Goal: Information Seeking & Learning: Find specific fact

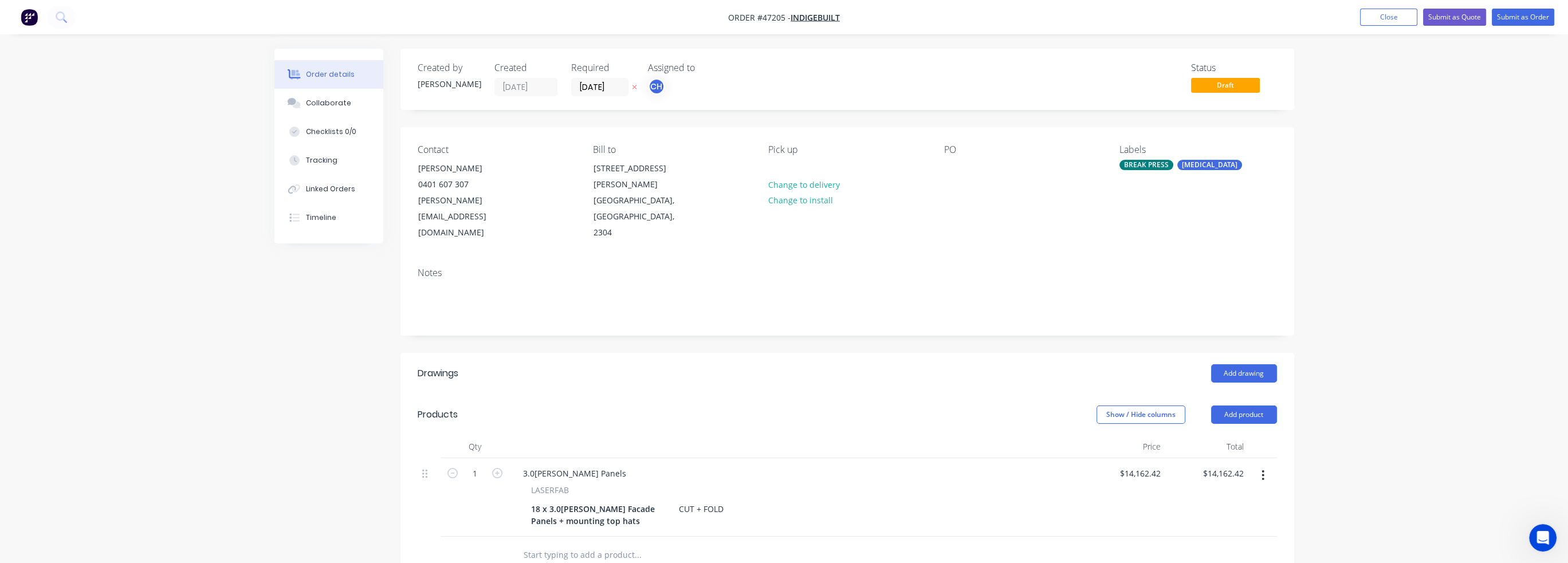
click at [324, 381] on div "Created by [PERSON_NAME] Created [DATE] Required [DATE] Assigned to CH Status D…" at bounding box center [784, 445] width 1020 height 792
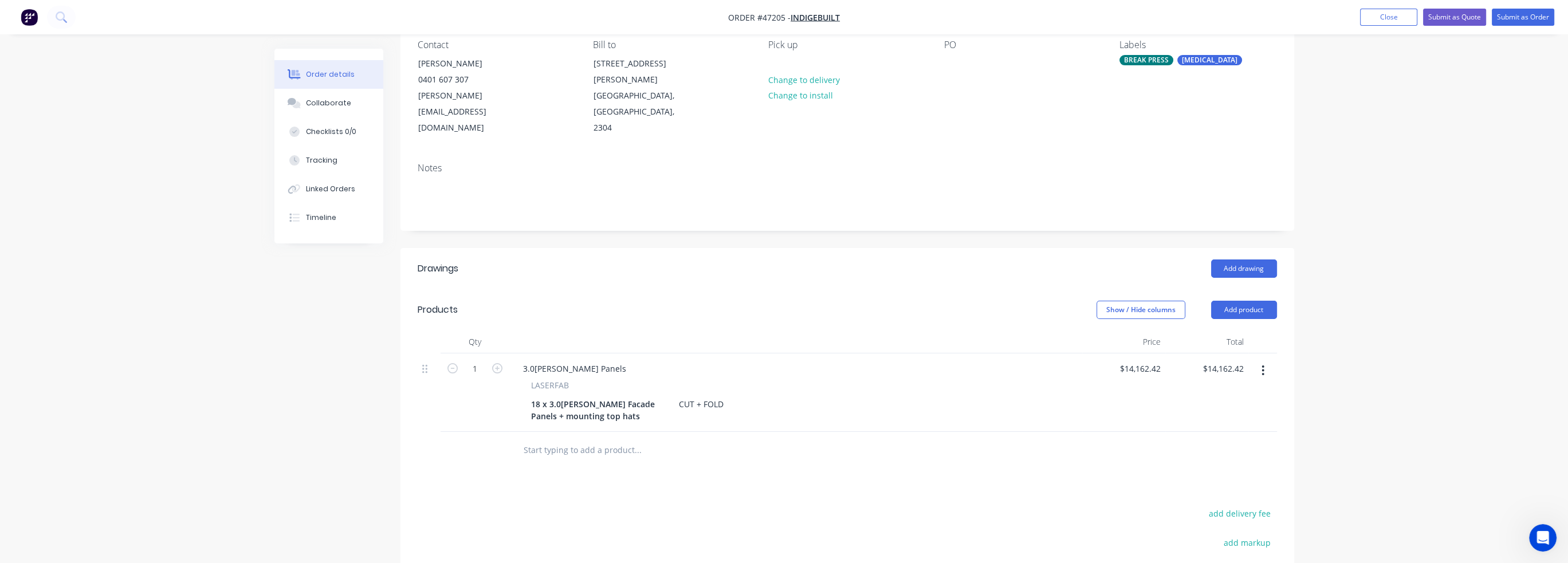
scroll to position [172, 0]
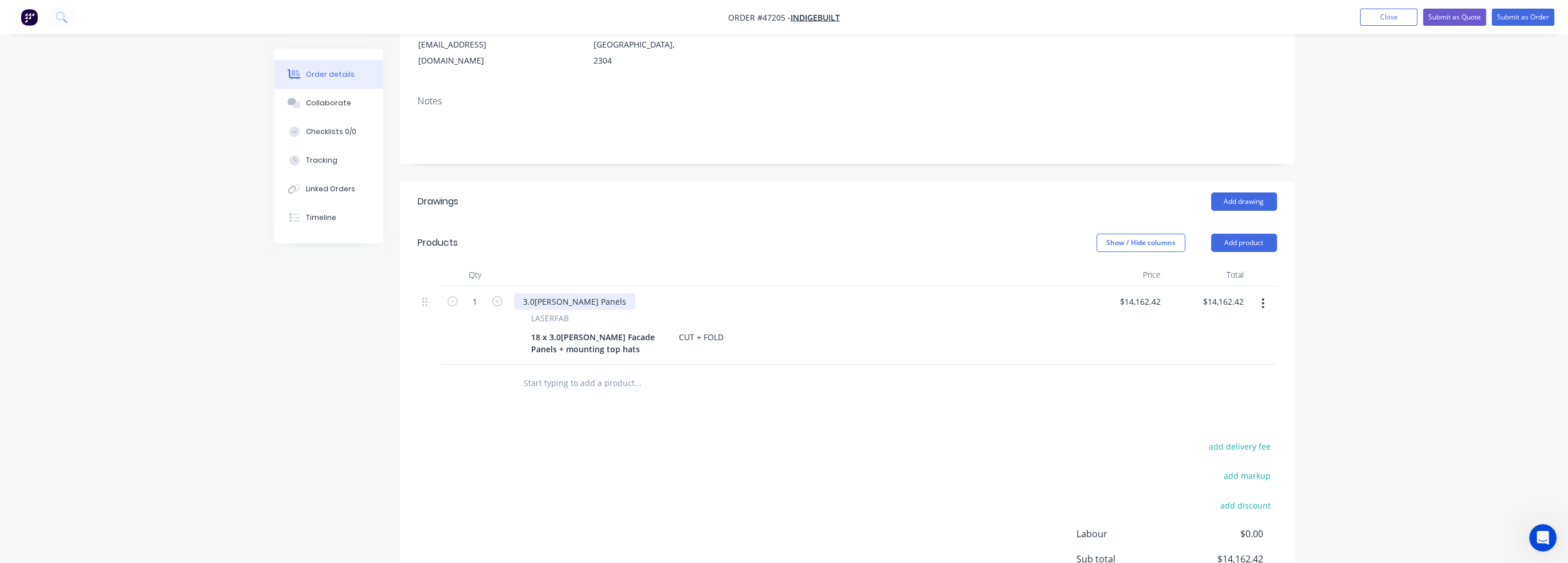
click at [580, 293] on div "3.0[PERSON_NAME] Panels" at bounding box center [575, 301] width 121 height 17
drag, startPoint x: 591, startPoint y: 283, endPoint x: 603, endPoint y: 285, distance: 12.2
click at [591, 293] on div "3.0[PERSON_NAME] Fascade Panels" at bounding box center [591, 301] width 155 height 17
click at [770, 387] on div "Drawings Add drawing Products Show / Hide columns Add product Qty Price Total 1…" at bounding box center [847, 416] width 894 height 471
click at [591, 293] on div "3.0[PERSON_NAME] Facsade Panels" at bounding box center [591, 301] width 155 height 17
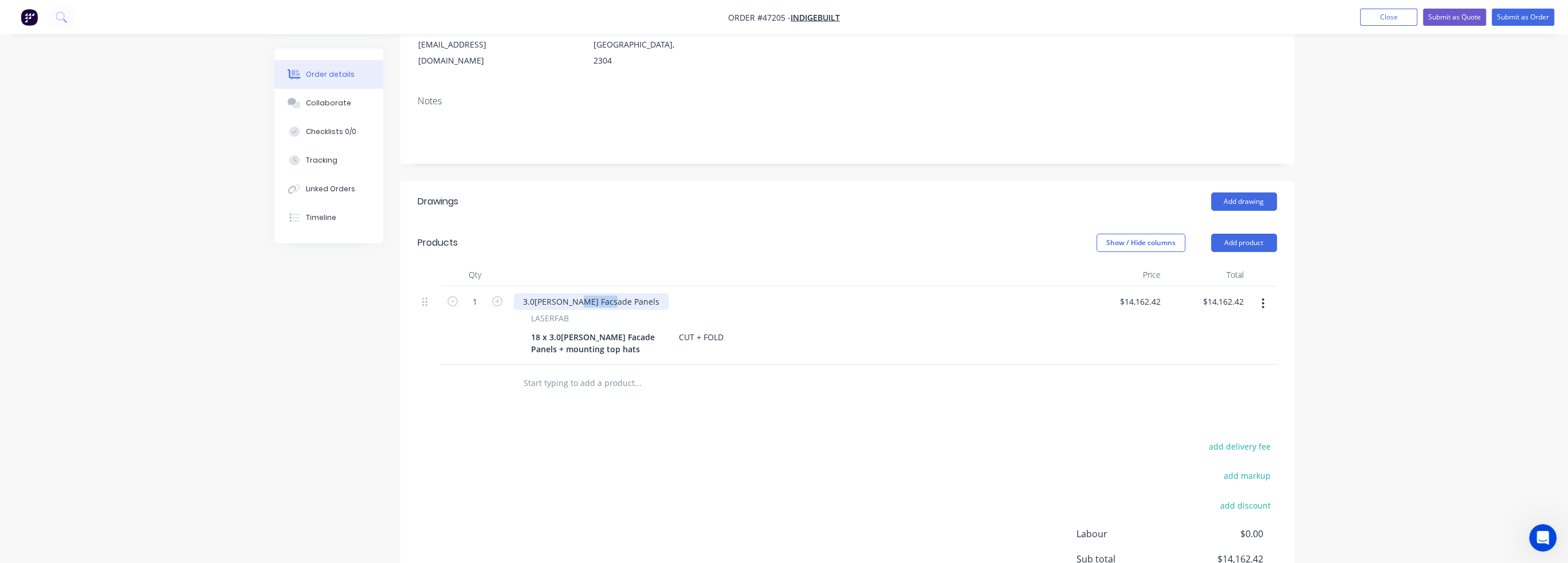
click at [591, 293] on div "3.0[PERSON_NAME] Facsade Panels" at bounding box center [591, 301] width 155 height 17
copy div "Facsade"
click at [603, 293] on div "3.0[PERSON_NAME] Facsade Panels" at bounding box center [591, 301] width 155 height 17
drag, startPoint x: 607, startPoint y: 282, endPoint x: 578, endPoint y: 288, distance: 29.6
click at [578, 293] on div "3.0[PERSON_NAME] Facsade Panels" at bounding box center [591, 301] width 155 height 17
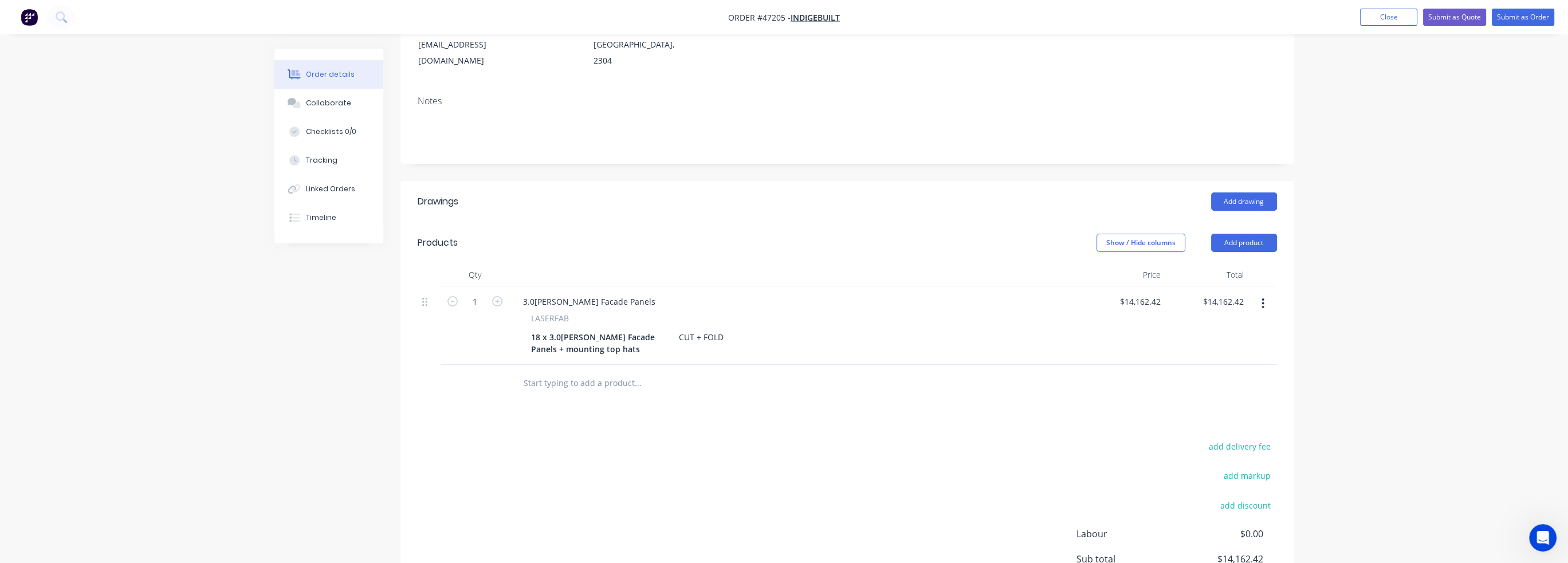
click at [754, 394] on div "Drawings Add drawing Products Show / Hide columns Add product Qty Price Total 1…" at bounding box center [847, 416] width 894 height 471
click at [692, 293] on div "3.0[PERSON_NAME] Facade Panels" at bounding box center [796, 301] width 564 height 17
click at [541, 329] on div "18 x 3.0[PERSON_NAME] Facade Panels + mounting top hats" at bounding box center [598, 343] width 143 height 29
click at [540, 329] on div "18 x 3.0[PERSON_NAME] Facade Panels + mounting top hats" at bounding box center [598, 343] width 143 height 29
click at [537, 329] on div "18 x 3.0[PERSON_NAME] Facade Panels + mounting top hats" at bounding box center [598, 343] width 143 height 29
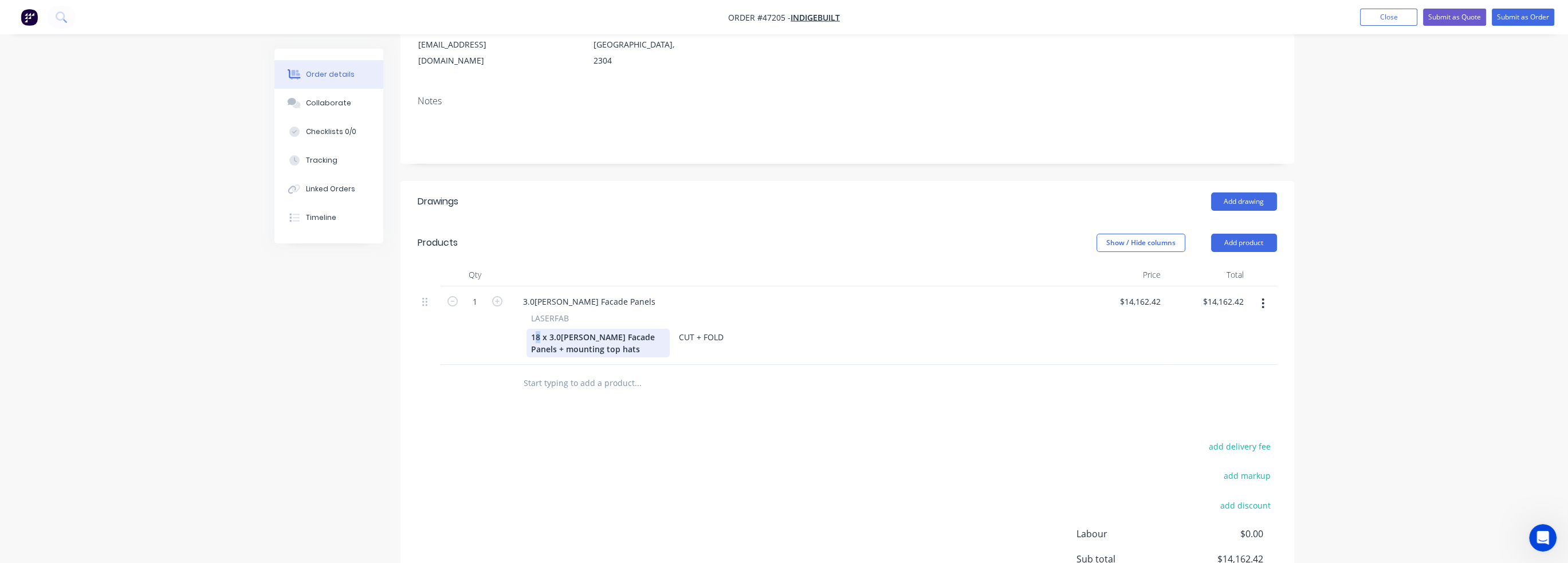
drag, startPoint x: 540, startPoint y: 323, endPoint x: 533, endPoint y: 323, distance: 7.0
click at [533, 329] on div "18 x 3.0[PERSON_NAME] Facade Panels + mounting top hats" at bounding box center [598, 343] width 143 height 29
click at [616, 330] on div "18 x 3.0[PERSON_NAME] Facade Panels + mounting top hats" at bounding box center [598, 343] width 143 height 29
click at [703, 329] on div "CUT + FOLD" at bounding box center [701, 337] width 54 height 17
click at [658, 286] on div "3.0[PERSON_NAME] Facade Panels LASERFAB 18 x 3.0[PERSON_NAME] Facade Panels + m…" at bounding box center [796, 326] width 573 height 78
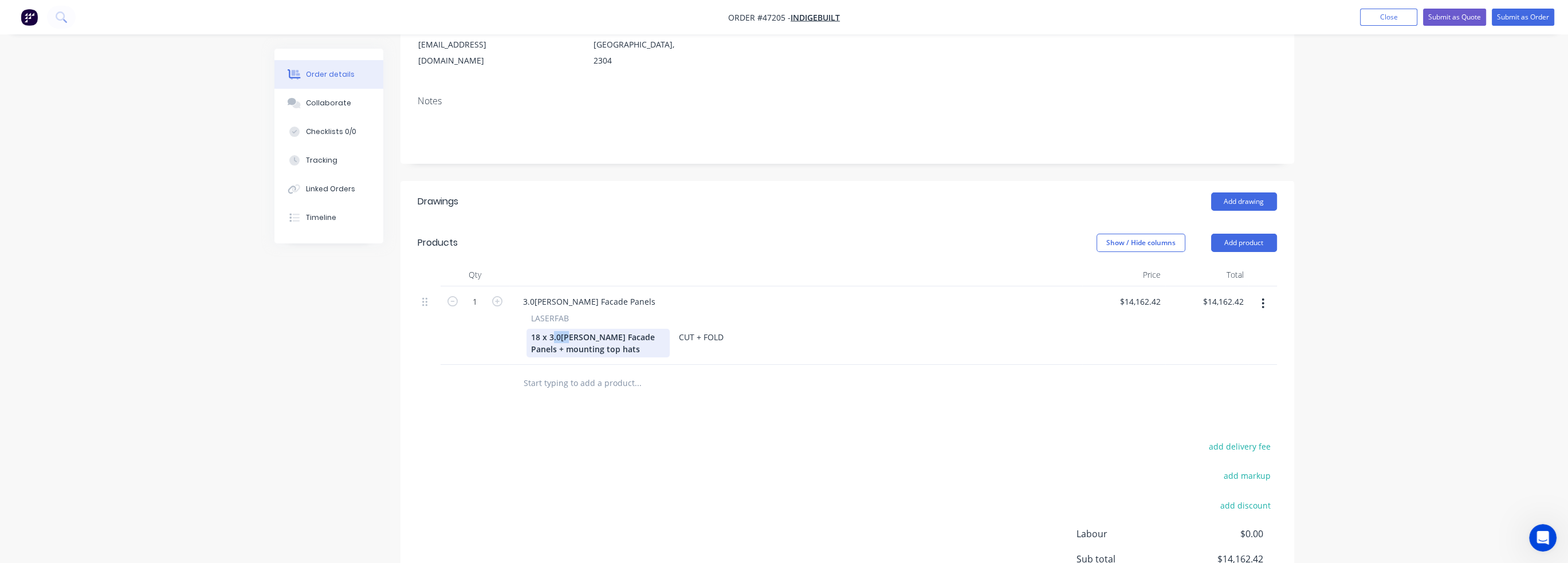
drag, startPoint x: 576, startPoint y: 320, endPoint x: 603, endPoint y: 336, distance: 31.4
click at [551, 329] on div "18 x 3.0[PERSON_NAME] Facade Panels + mounting top hats" at bounding box center [598, 343] width 143 height 29
click at [613, 336] on div "18 x 3.0[PERSON_NAME] Facade Panels + mounting top hats" at bounding box center [598, 343] width 143 height 29
click at [655, 329] on div "18 x 3.0[PERSON_NAME] Facade Panels + mounting top hats" at bounding box center [598, 343] width 143 height 29
click at [663, 329] on div "18 x 3.0[PERSON_NAME] Facade Panels + mounting top hats" at bounding box center [598, 343] width 143 height 29
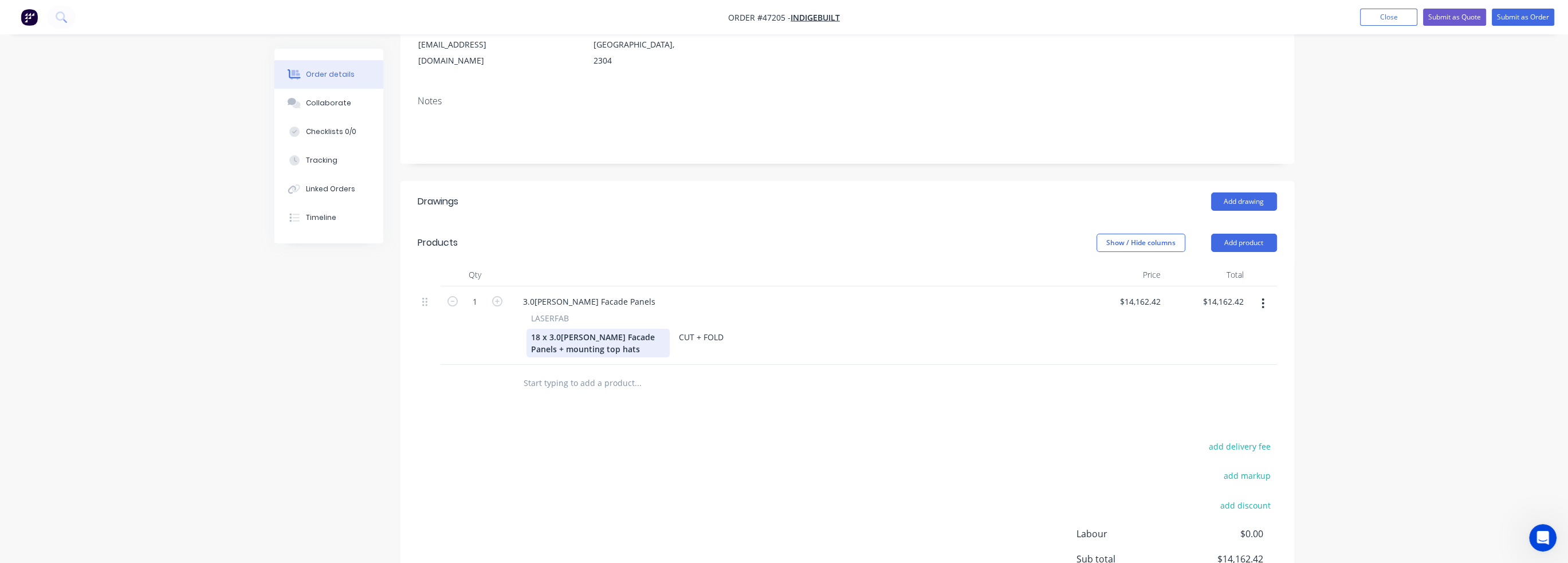
click at [640, 332] on div "18 x 3.0[PERSON_NAME] Facade Panels + mounting top hats" at bounding box center [598, 343] width 143 height 29
click at [539, 330] on div "18 x 3.0[PERSON_NAME] Facade Panels + mounting top hats" at bounding box center [598, 343] width 143 height 29
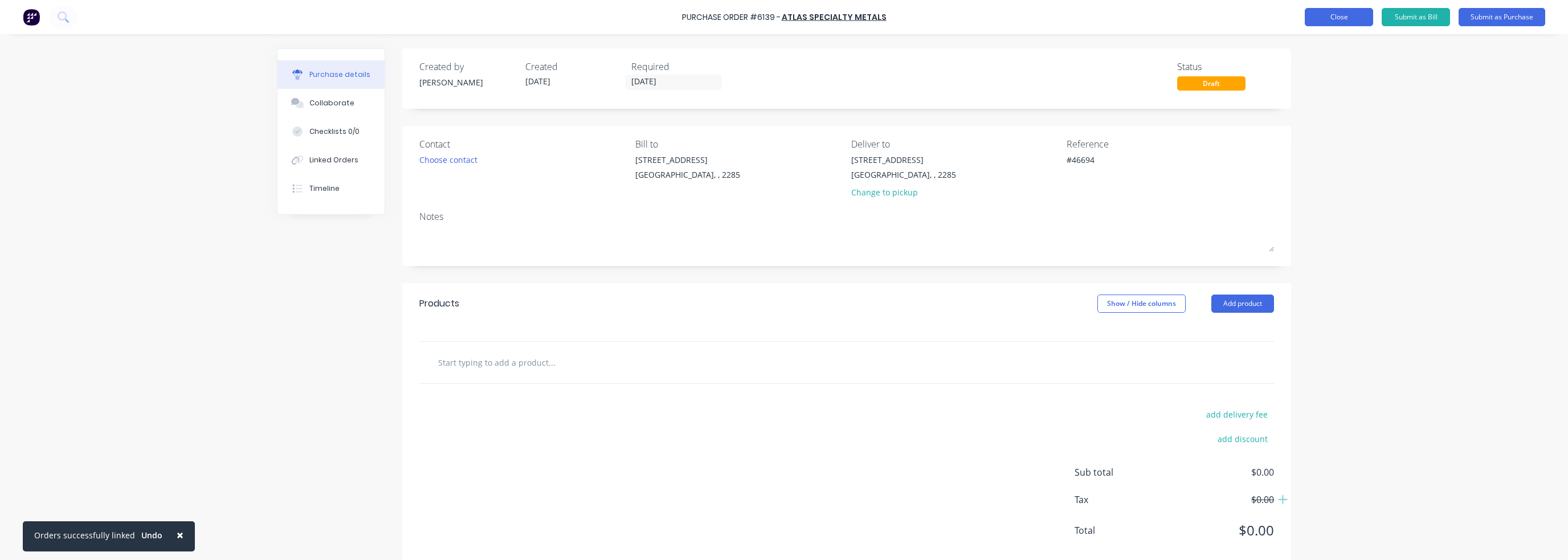
type textarea "x"
click at [1341, 18] on button "Close" at bounding box center [1339, 17] width 68 height 18
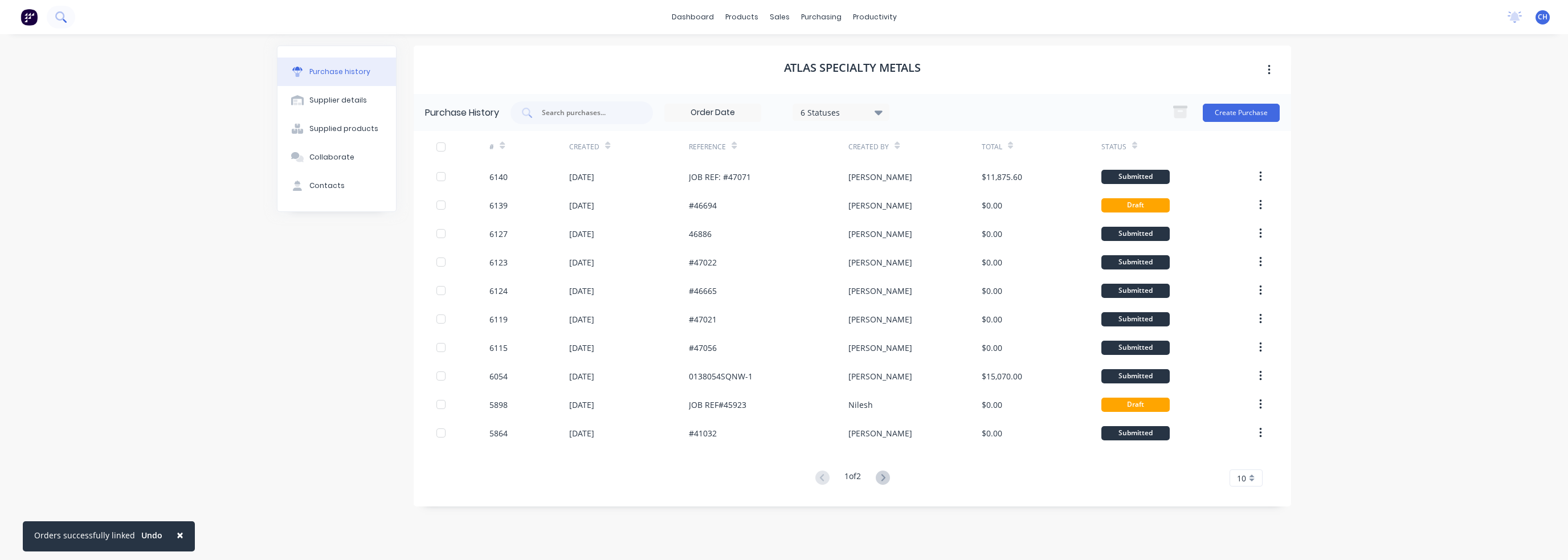
click at [65, 23] on button at bounding box center [61, 16] width 29 height 23
click at [68, 31] on div "dashboard products sales purchasing productivity dashboard products Product Cat…" at bounding box center [784, 17] width 1568 height 34
click at [49, 16] on button at bounding box center [61, 16] width 29 height 23
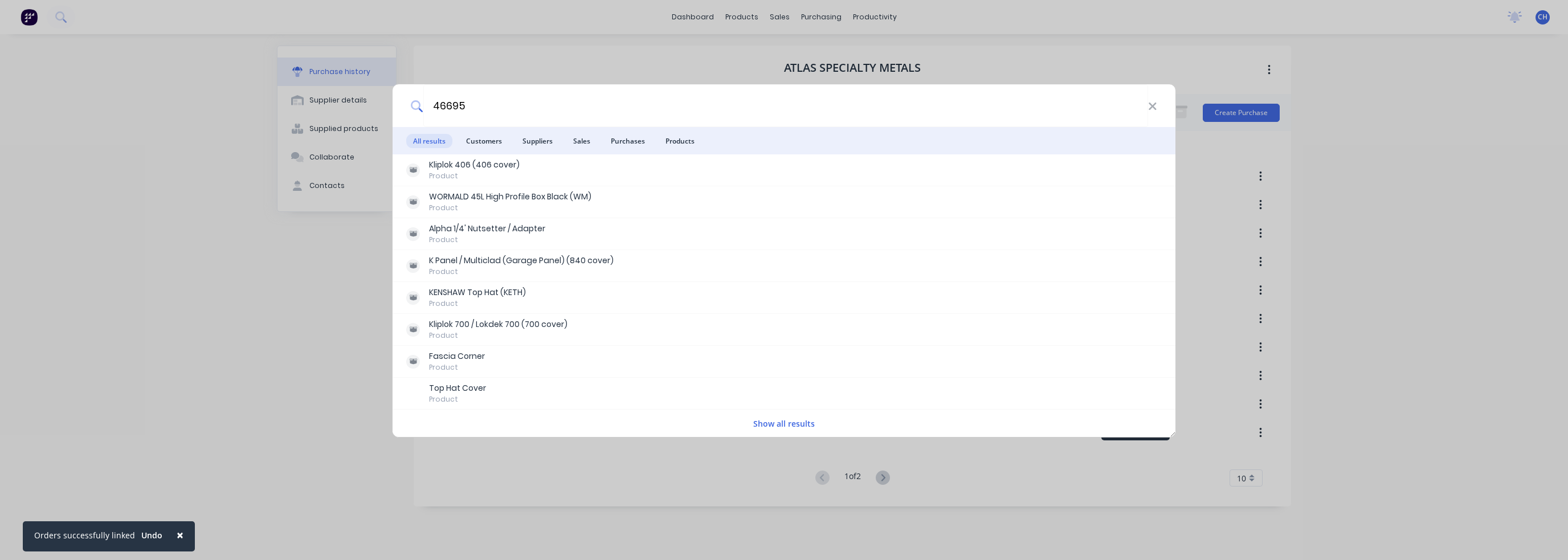
type input "46695"
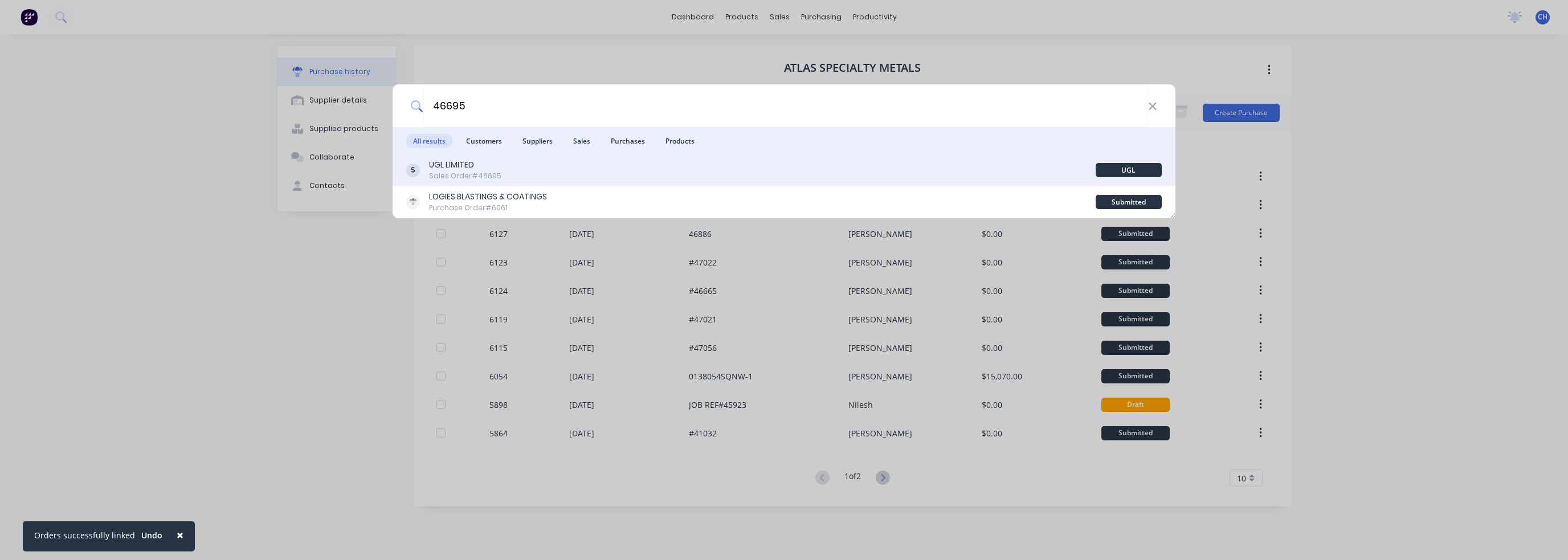
click at [562, 173] on div "UGL LIMITED Sales Order #46695" at bounding box center [751, 170] width 690 height 23
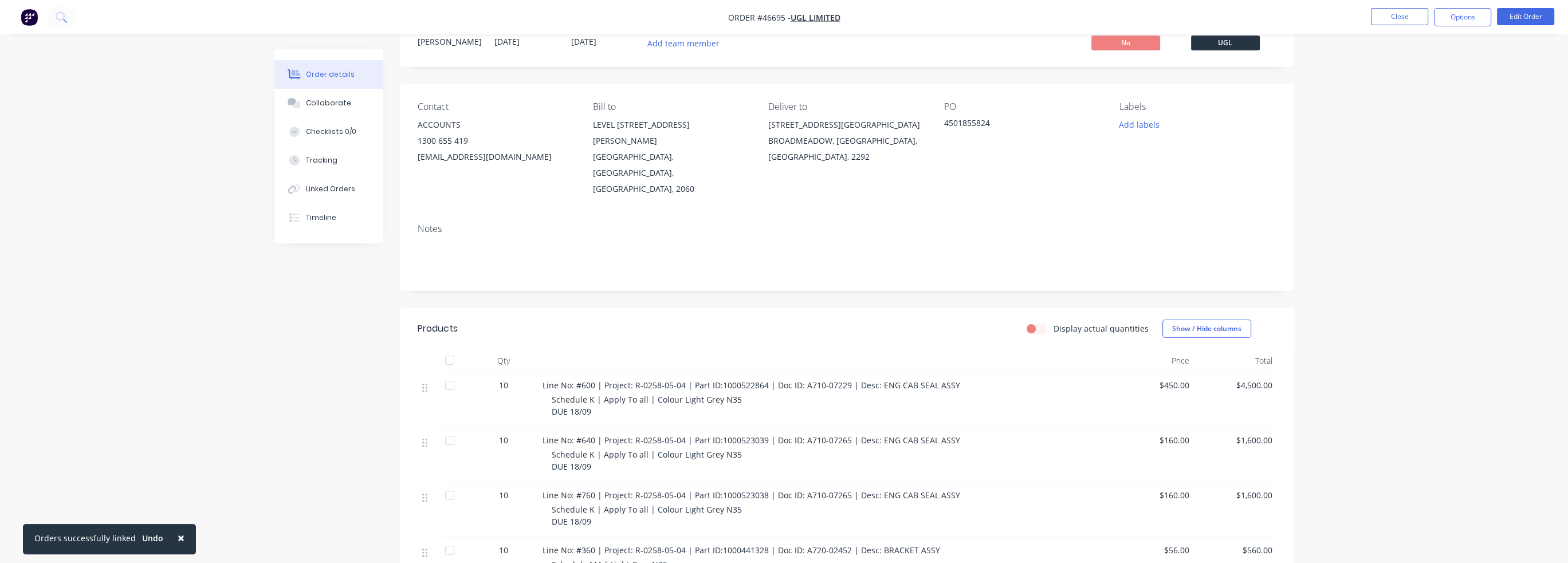
scroll to position [229, 0]
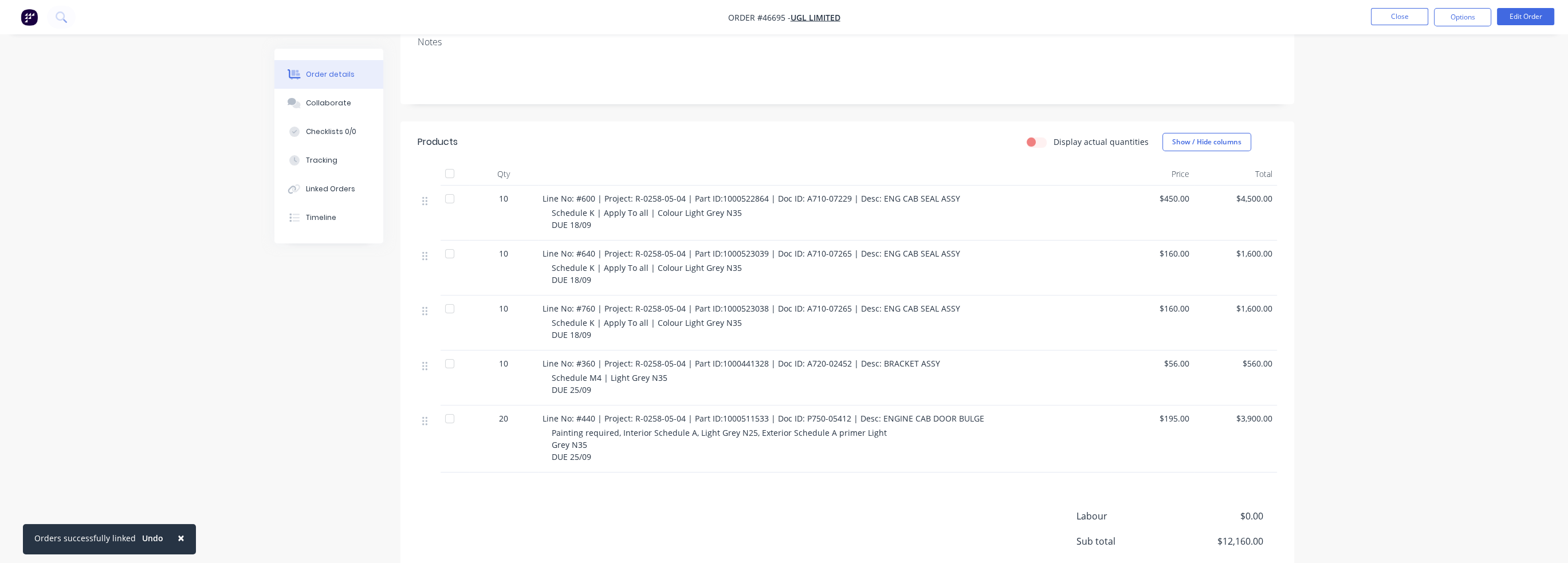
click at [655, 193] on span "Line No: #600 | Project: R-0258-05-04 | Part ID:1000522864 | Doc ID: A710-07229…" at bounding box center [751, 198] width 417 height 11
drag, startPoint x: 681, startPoint y: 167, endPoint x: 634, endPoint y: 165, distance: 47.0
click at [634, 193] on span "Line No: #600 | Project: R-0258-05-04 | Part ID:1000522864 | Doc ID: A710-07229…" at bounding box center [751, 198] width 417 height 11
click at [793, 193] on span "Line No: #600 | Project: R-0258-05-04 | Part ID:1000522864 | Doc ID: A710-07229…" at bounding box center [751, 198] width 417 height 11
drag, startPoint x: 802, startPoint y: 165, endPoint x: 845, endPoint y: 164, distance: 43.0
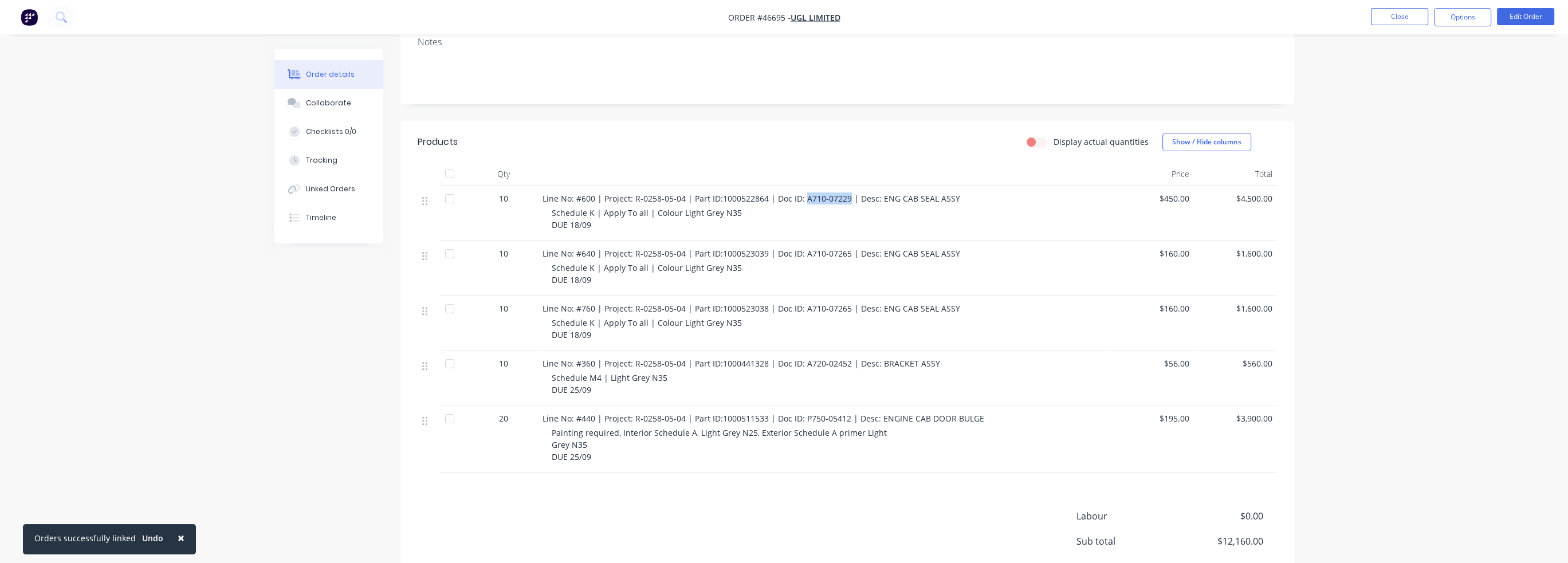
click at [845, 193] on span "Line No: #600 | Project: R-0258-05-04 | Part ID:1000522864 | Doc ID: A710-07229…" at bounding box center [751, 198] width 417 height 11
copy span "A710-07229"
click at [832, 207] on div "Schedule K | Apply To all | Colour Light Grey N35 DUE 18/09" at bounding box center [829, 218] width 554 height 24
drag, startPoint x: 803, startPoint y: 220, endPoint x: 846, endPoint y: 222, distance: 43.0
click at [846, 248] on span "Line No: #640 | Project: R-0258-05-04 | Part ID:1000523039 | Doc ID: A710-07265…" at bounding box center [751, 253] width 417 height 11
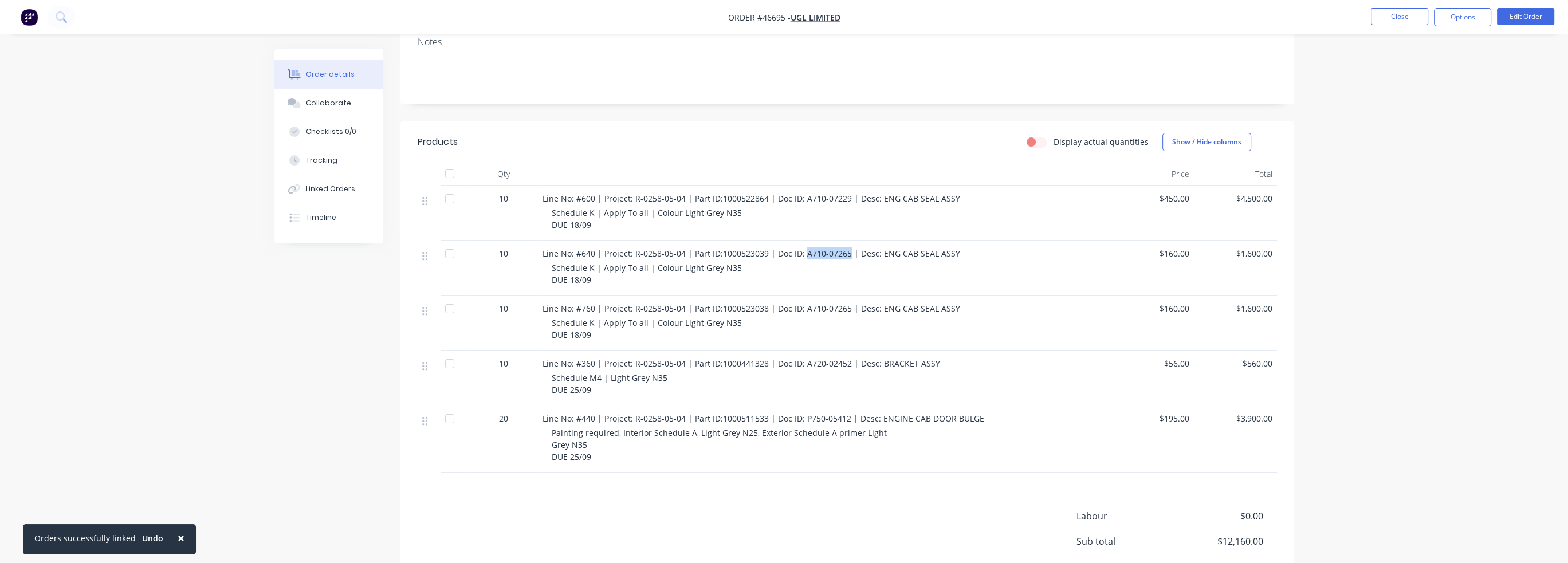
copy span "A710-07265"
click at [828, 317] on div "Schedule K | Apply To all | Colour Light Grey N35 DUE 18/09" at bounding box center [829, 329] width 554 height 24
drag, startPoint x: 802, startPoint y: 278, endPoint x: 845, endPoint y: 274, distance: 43.2
click at [845, 303] on span "Line No: #760 | Project: R-0258-05-04 | Part ID:1000523038 | Doc ID: A710-07265…" at bounding box center [751, 308] width 417 height 11
click at [835, 303] on span "Line No: #760 | Project: R-0258-05-04 | Part ID:1000523038 | Doc ID: A710-07265…" at bounding box center [751, 308] width 417 height 11
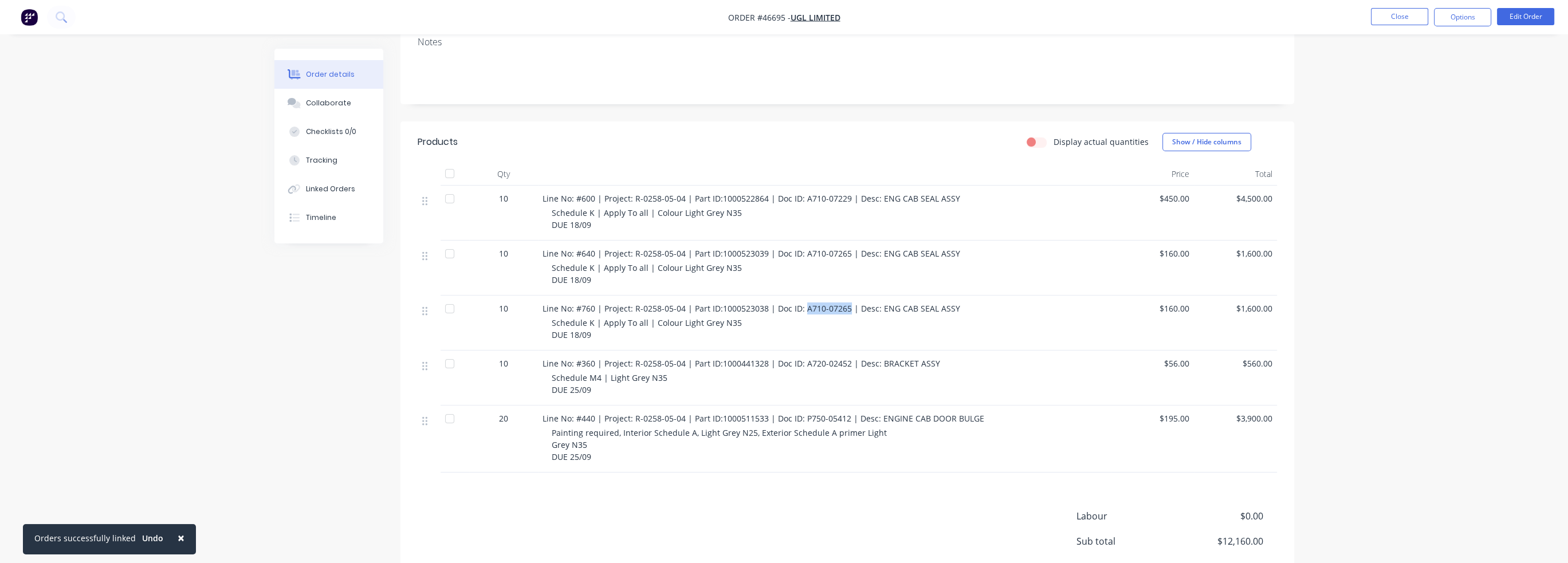
drag, startPoint x: 801, startPoint y: 276, endPoint x: 844, endPoint y: 274, distance: 43.0
click at [844, 303] on span "Line No: #760 | Project: R-0258-05-04 | Part ID:1000523038 | Doc ID: A710-07265…" at bounding box center [751, 308] width 417 height 11
drag, startPoint x: 803, startPoint y: 330, endPoint x: 843, endPoint y: 329, distance: 40.0
click at [843, 358] on span "Line No: #360 | Project: R-0258-05-04 | Part ID:1000441328 | Doc ID: A720-02452…" at bounding box center [741, 364] width 398 height 11
copy span "A720-02452"
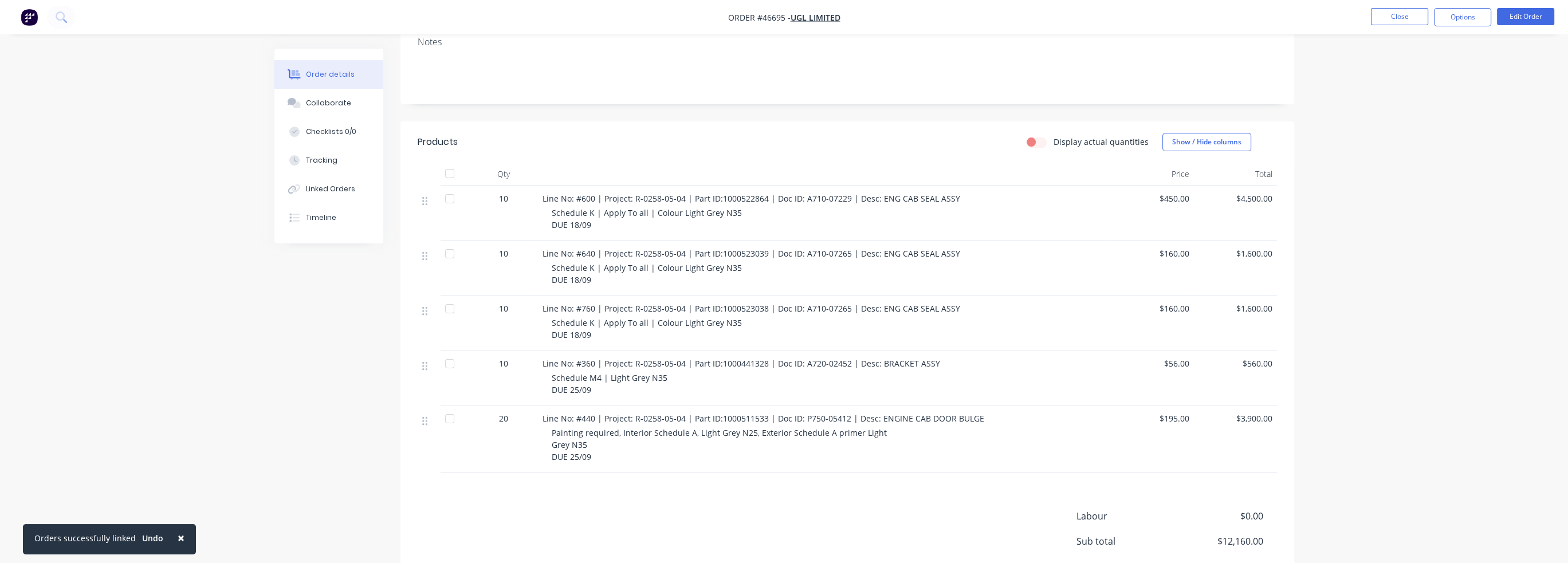
click at [297, 453] on div "Created by Kristie Created 01/08/25 Required 18/09/25 Assigned to Add team memb…" at bounding box center [784, 235] width 1020 height 832
click at [903, 427] on div "Painting required, Interior Schedule A, Light Grey N25, Exterior Schedule A pri…" at bounding box center [829, 444] width 554 height 36
drag, startPoint x: 802, startPoint y: 382, endPoint x: 844, endPoint y: 381, distance: 42.0
click at [844, 413] on span "Line No: #440 | Project: R-0258-05-04 | Part ID:1000511533 | Doc ID: P750-05412…" at bounding box center [763, 419] width 442 height 11
copy span "P750-05412"
